Goal: Information Seeking & Learning: Check status

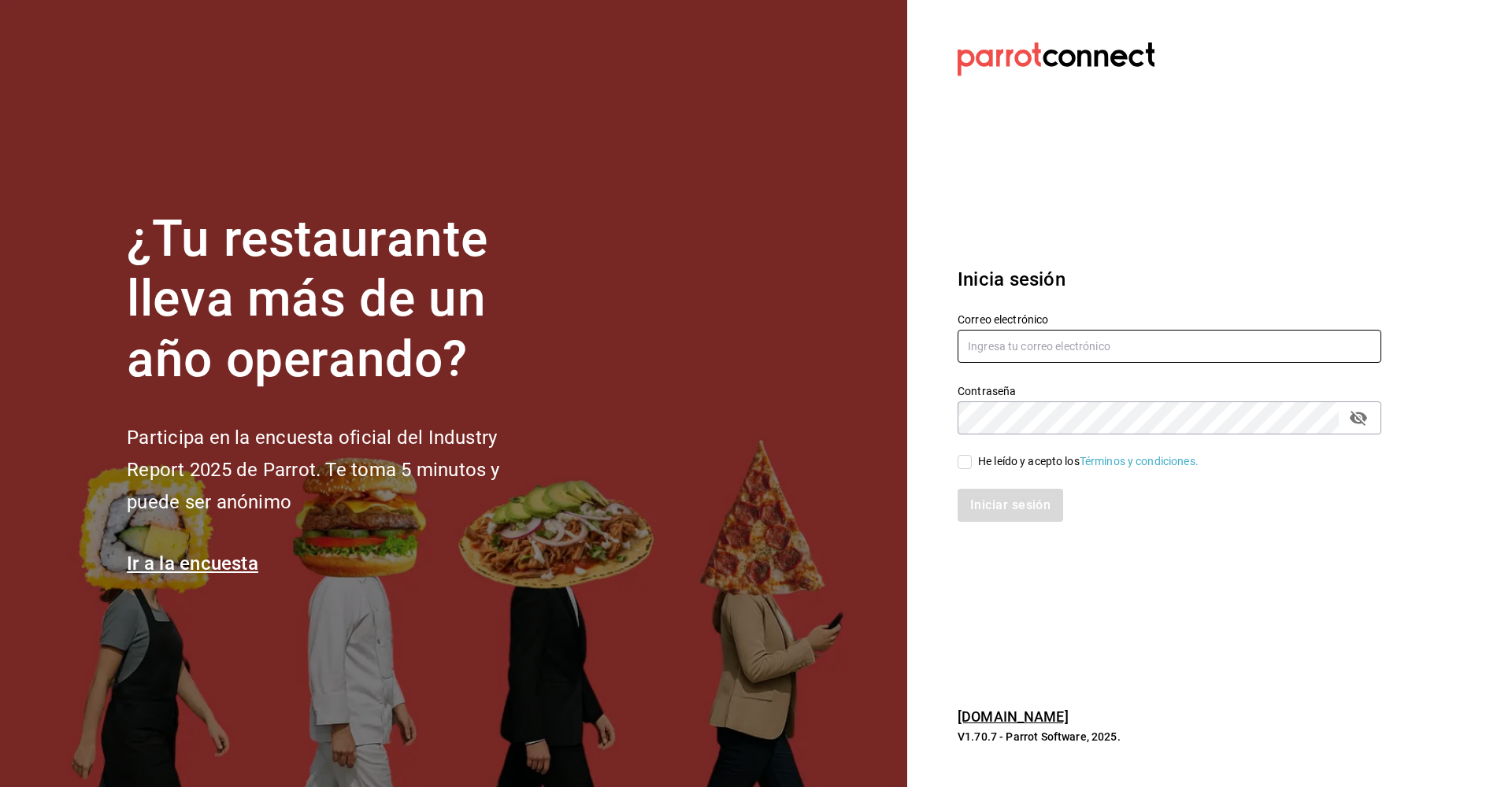
type input "[EMAIL_ADDRESS][DOMAIN_NAME]"
click at [963, 466] on input "He leído y acepto los Términos y condiciones." at bounding box center [964, 462] width 15 height 15
checkbox input "true"
click at [1019, 510] on button "Iniciar sesión" at bounding box center [1011, 506] width 107 height 33
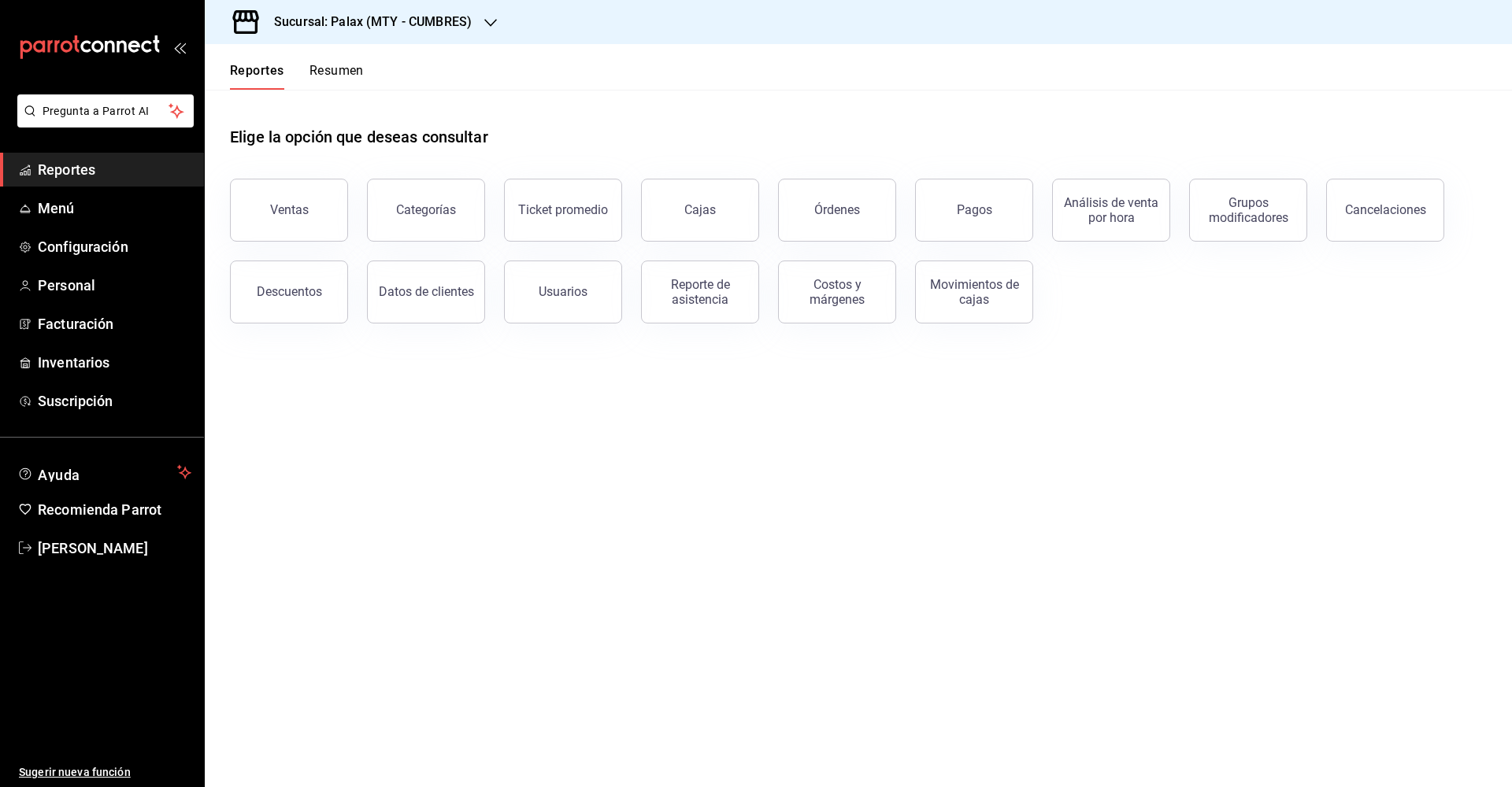
click at [255, 209] on button "Ventas" at bounding box center [289, 210] width 118 height 63
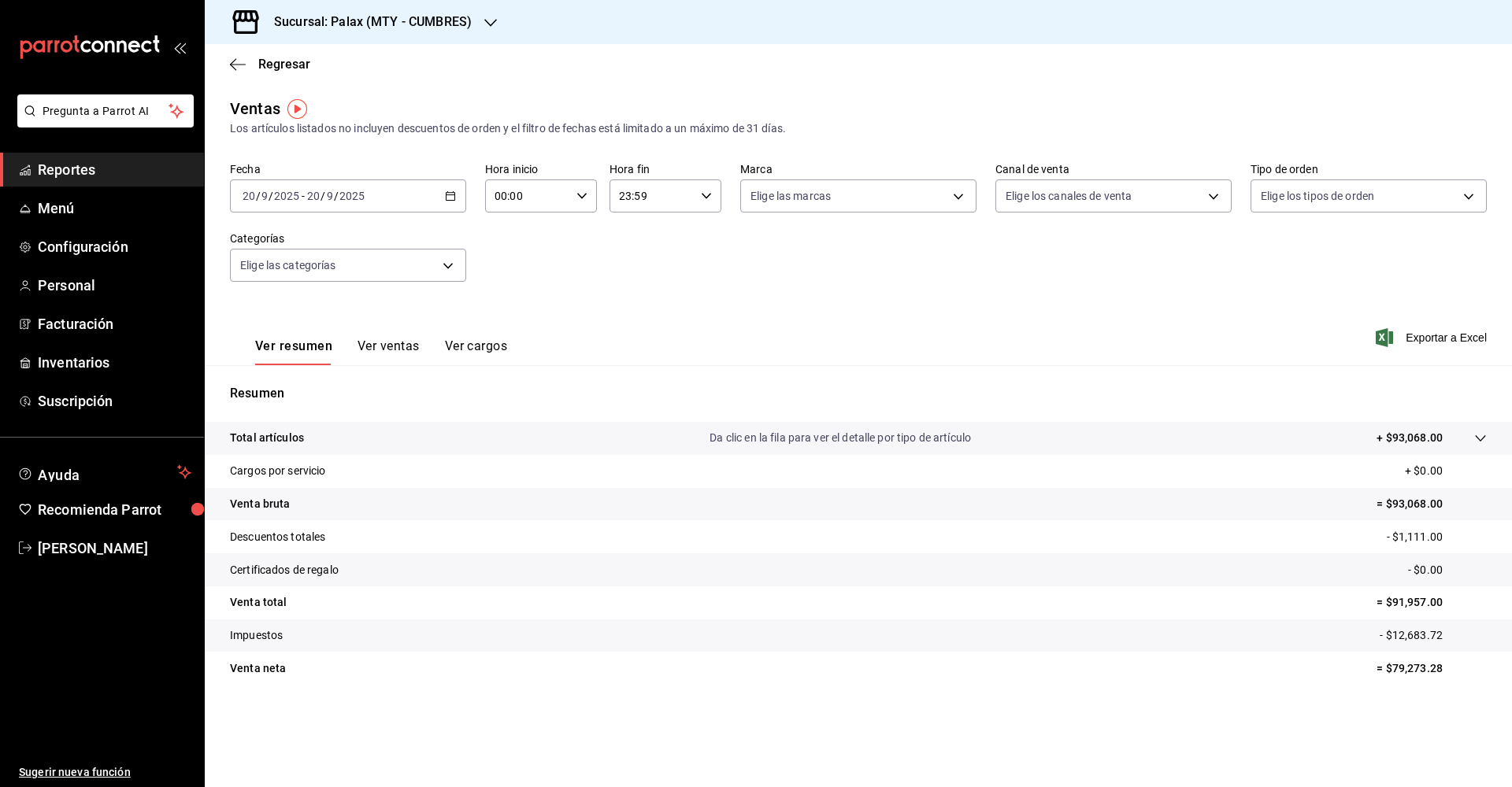
click at [487, 20] on icon "button" at bounding box center [490, 22] width 13 height 13
click at [354, 98] on span "Palax (MTY - [PERSON_NAME] [PERSON_NAME])" at bounding box center [339, 103] width 243 height 16
click at [578, 198] on icon "button" at bounding box center [581, 195] width 11 height 11
click at [507, 262] on span "07" at bounding box center [514, 264] width 31 height 13
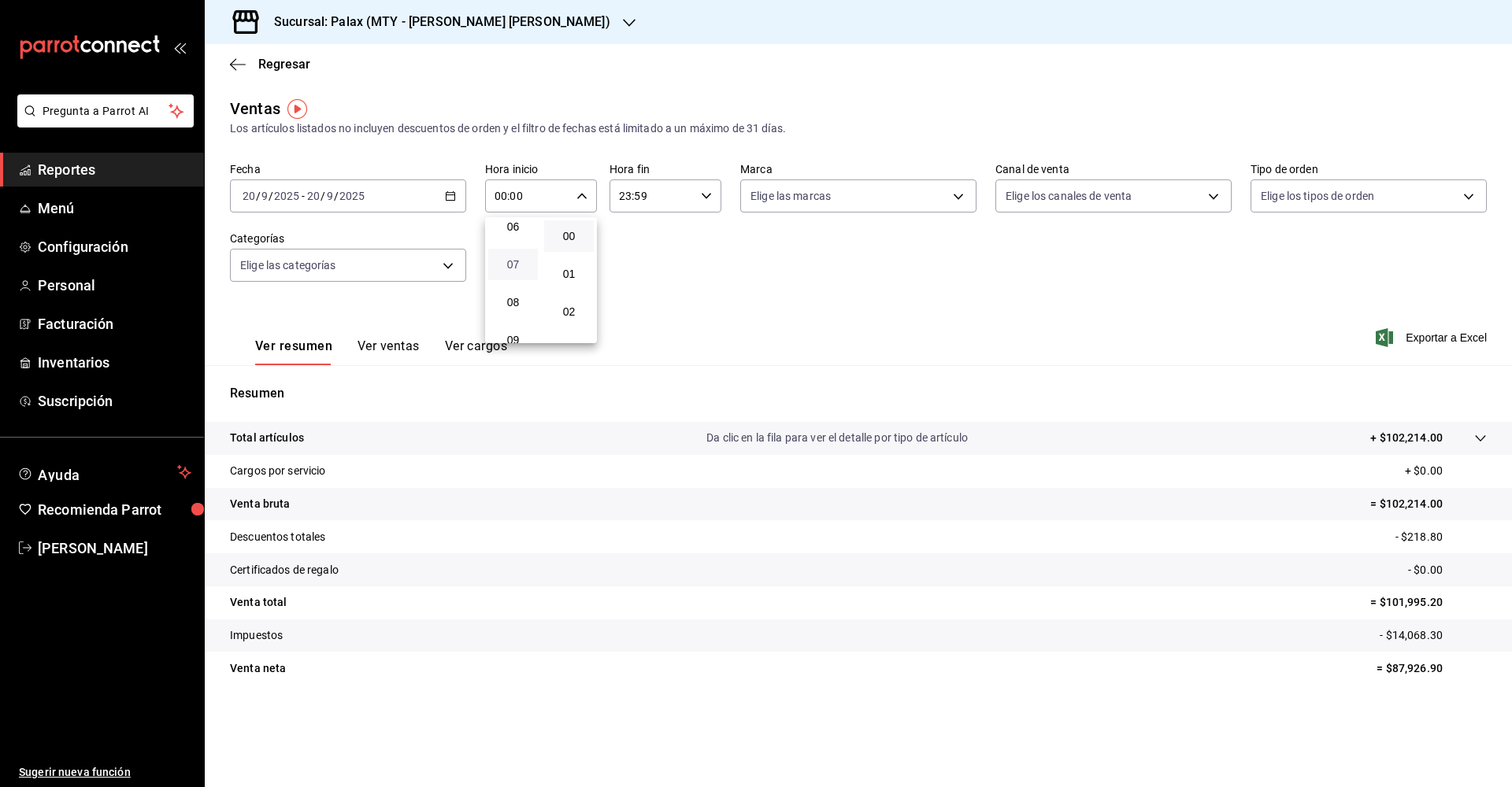
type input "07:00"
